Goal: Information Seeking & Learning: Learn about a topic

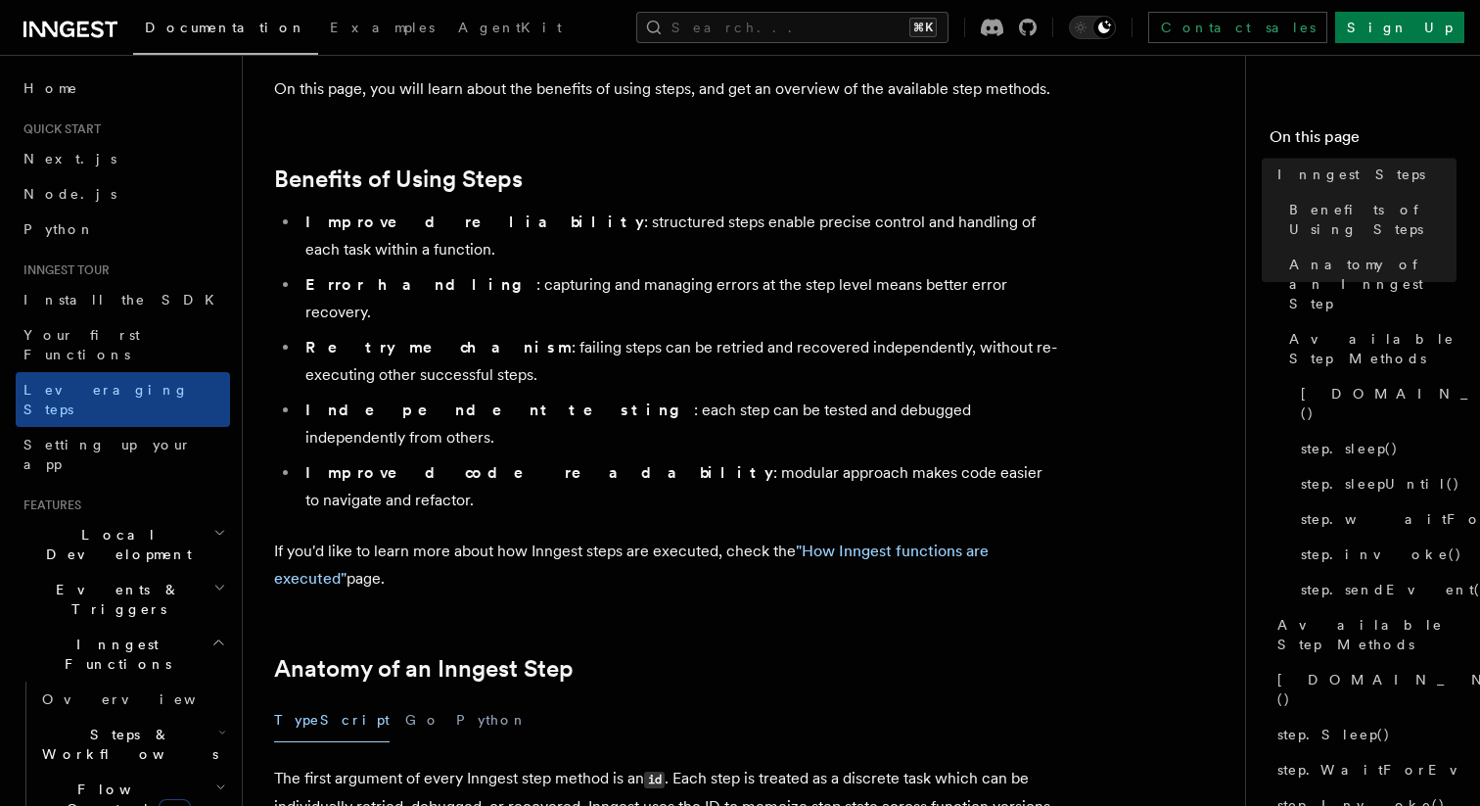
scroll to position [260, 0]
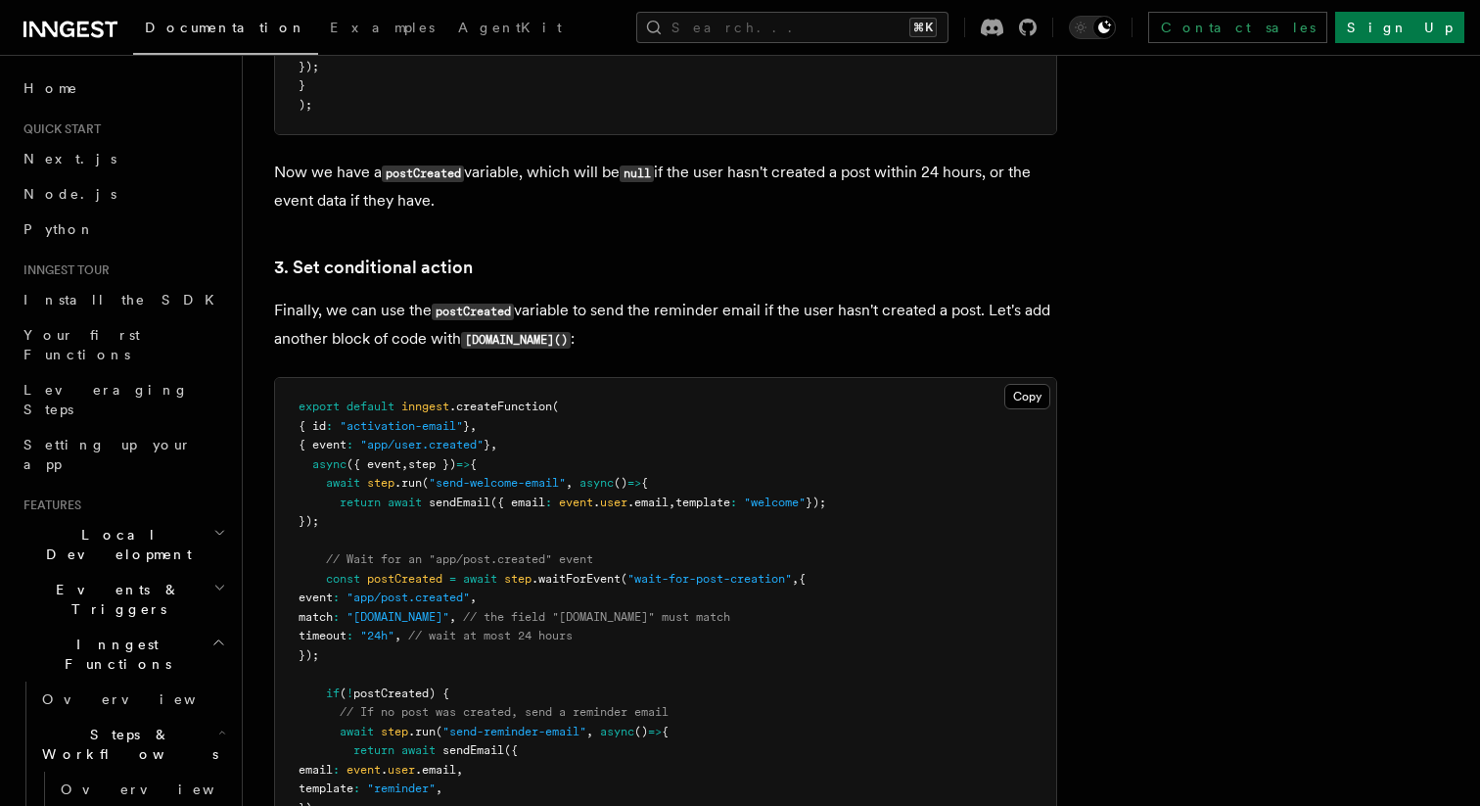
scroll to position [2407, 0]
